Goal: Transaction & Acquisition: Subscribe to service/newsletter

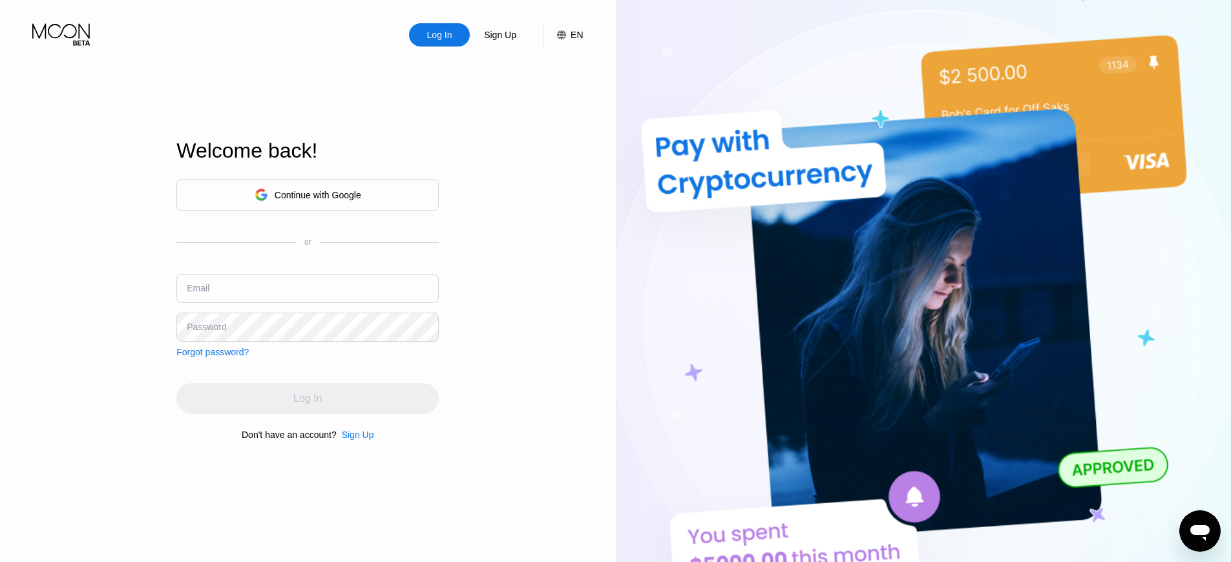
click at [500, 35] on div "Sign Up" at bounding box center [500, 34] width 35 height 13
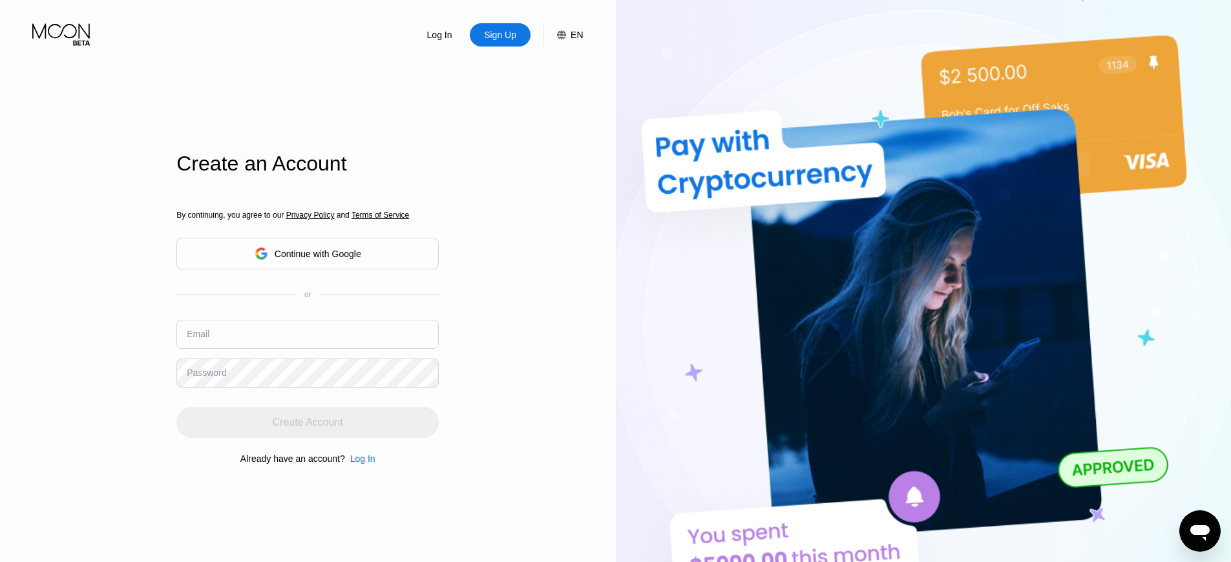
click at [505, 35] on div "Sign Up" at bounding box center [500, 34] width 35 height 13
click at [500, 35] on div "Sign Up" at bounding box center [500, 34] width 35 height 13
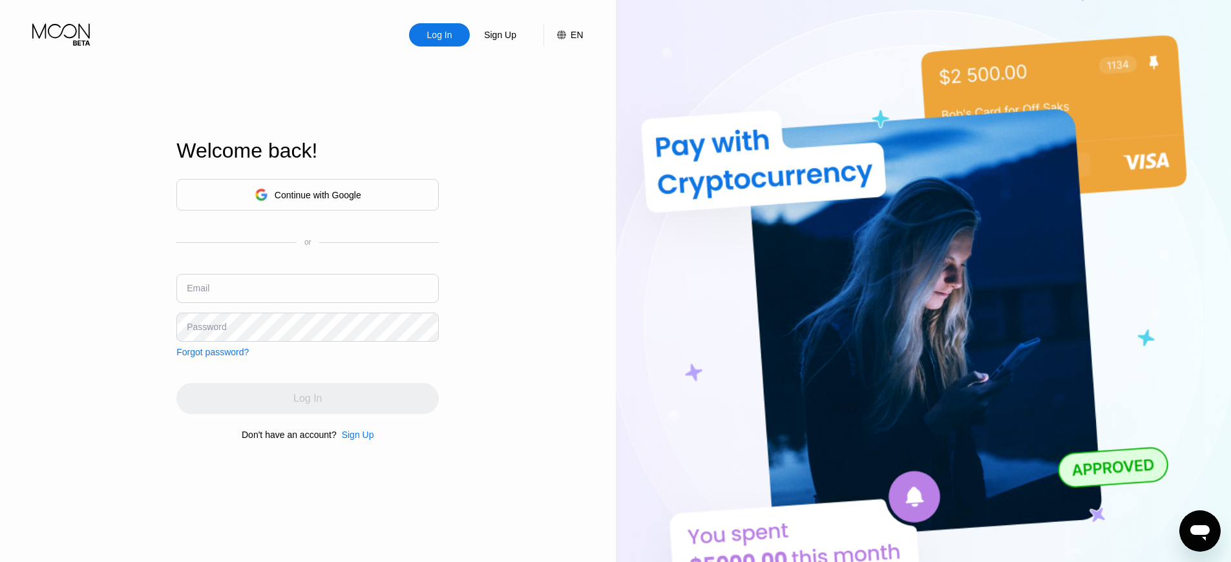
click at [357, 435] on div "Sign Up" at bounding box center [358, 435] width 32 height 10
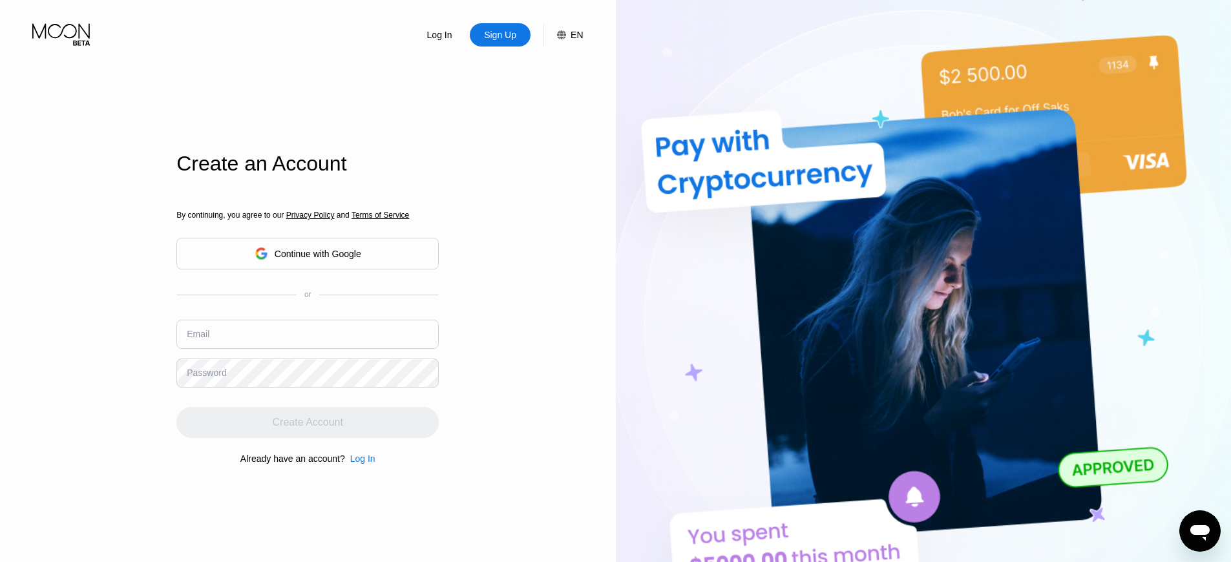
click at [500, 35] on div "Sign Up" at bounding box center [500, 34] width 35 height 13
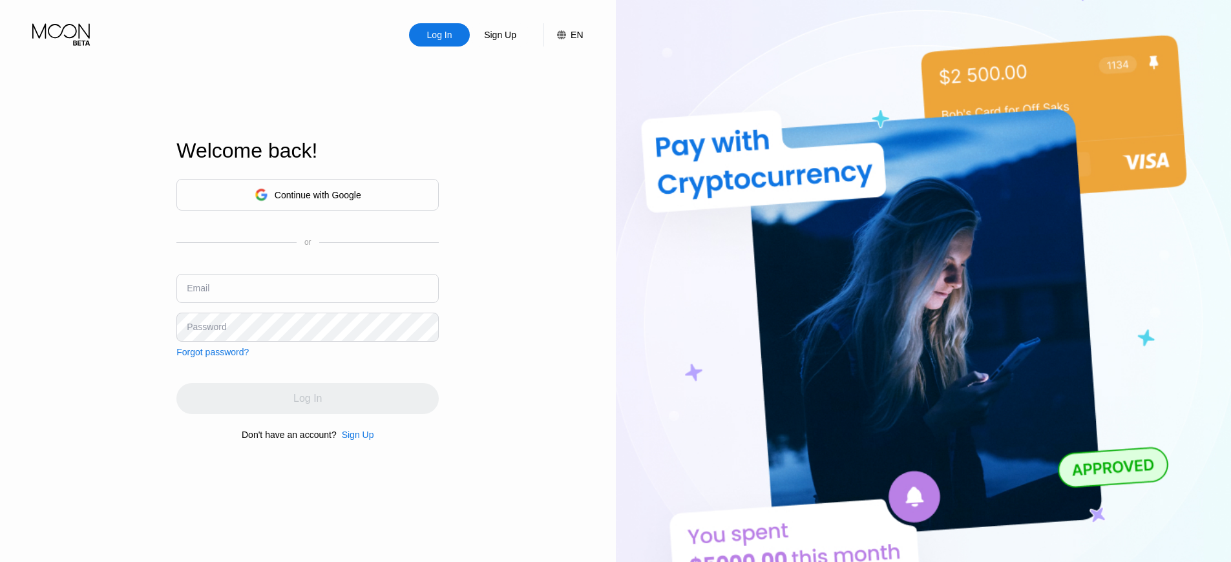
click at [357, 435] on div "Sign Up" at bounding box center [358, 435] width 32 height 10
click at [500, 35] on div "Sign Up" at bounding box center [500, 34] width 35 height 13
